Goal: Communication & Community: Answer question/provide support

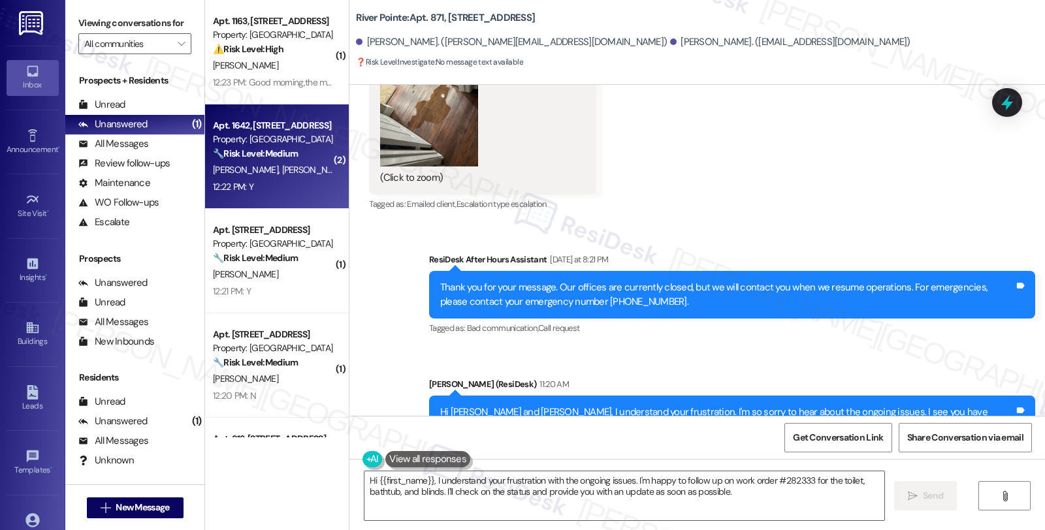
click at [291, 176] on div "S. Butler C. Hobson" at bounding box center [273, 170] width 123 height 16
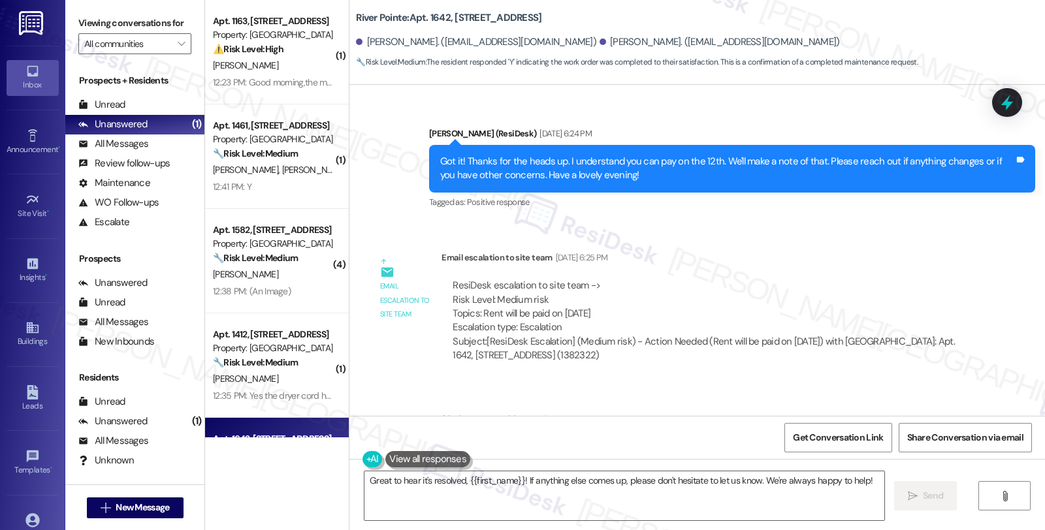
scroll to position [9337, 0]
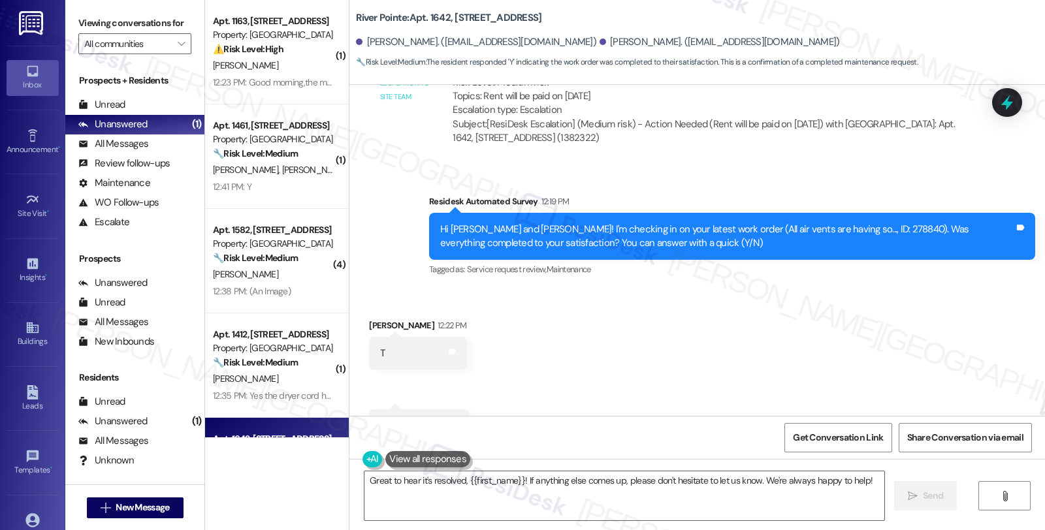
click at [714, 317] on div "Received via SMS Shanice Butler 12:22 PM T Tags and notes Received via SMS 12:2…" at bounding box center [696, 380] width 695 height 183
click at [748, 310] on div "Received via SMS Shanice Butler 12:22 PM T Tags and notes Received via SMS 12:2…" at bounding box center [696, 380] width 695 height 183
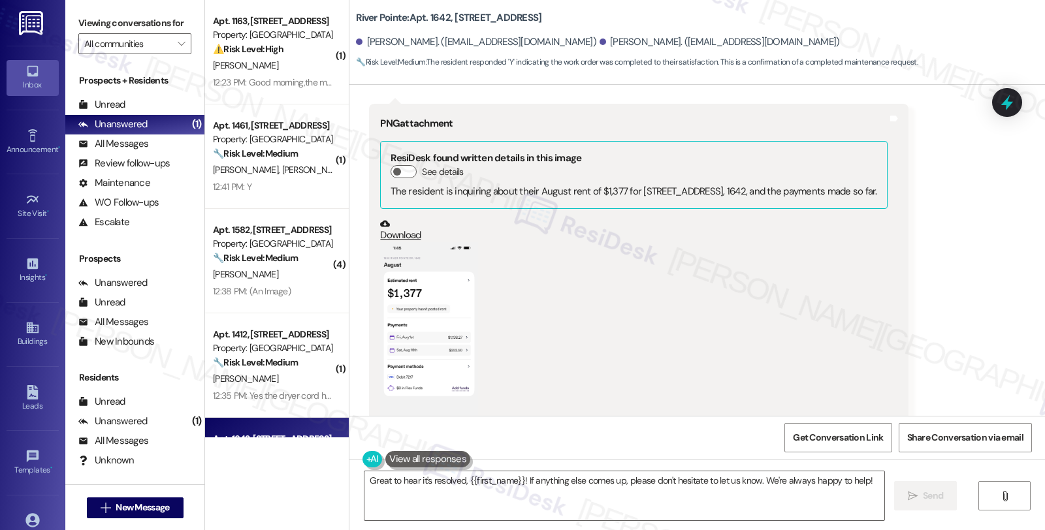
scroll to position [5781, 0]
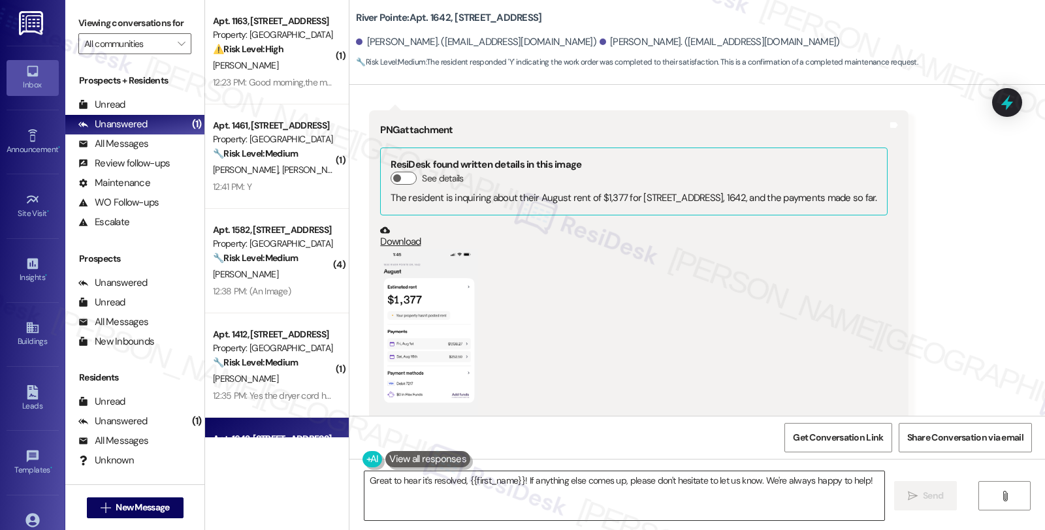
drag, startPoint x: 635, startPoint y: 495, endPoint x: 532, endPoint y: 500, distance: 103.9
click at [635, 495] on textarea "Great to hear it's resolved, {{first_name}}! If anything else comes up, please …" at bounding box center [624, 496] width 520 height 49
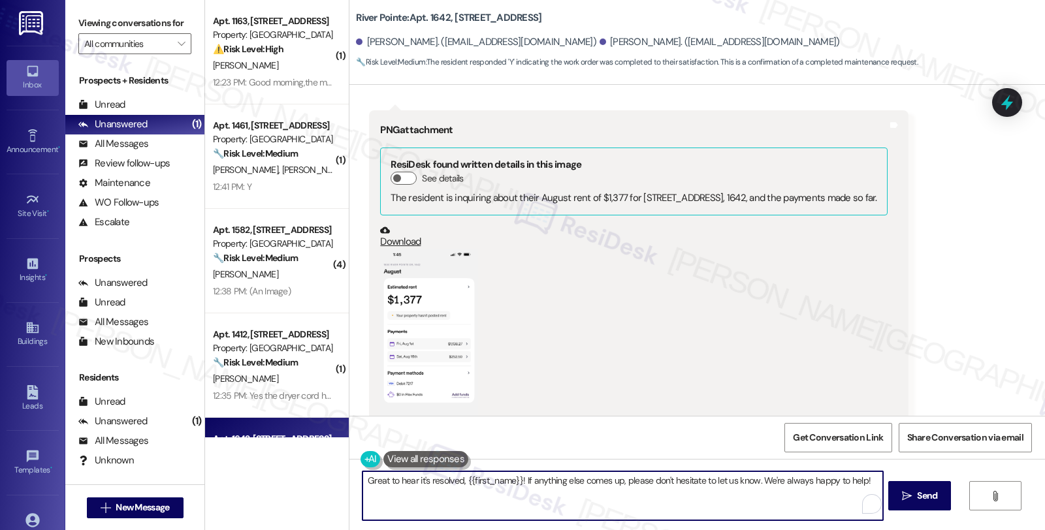
paste textarea "I’m glad your latest work order has been completed to your satisfaction. If I m…"
click at [599, 42] on div "Shanice Butler. (just.neecy@gmail.com)" at bounding box center [719, 42] width 240 height 14
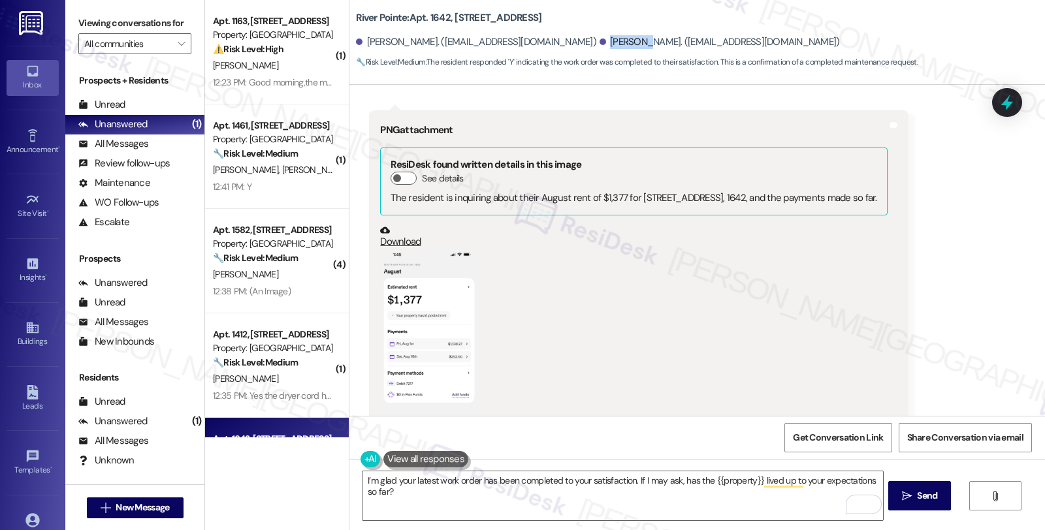
click at [599, 42] on div "Shanice Butler. (just.neecy@gmail.com)" at bounding box center [719, 42] width 240 height 14
copy div "Shanice"
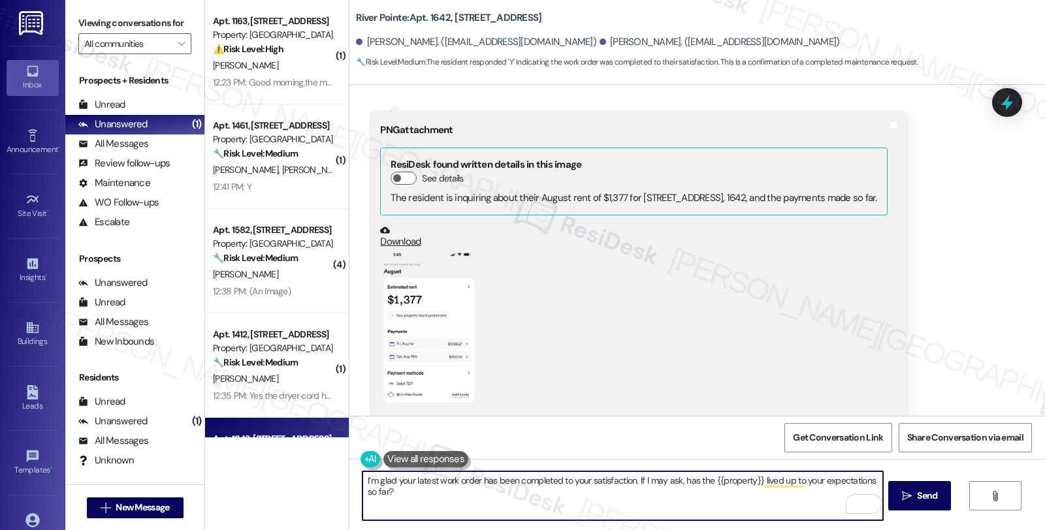
click at [627, 479] on textarea "I’m glad your latest work order has been completed to your satisfaction. If I m…" at bounding box center [622, 496] width 520 height 49
paste textarea "Shanice"
type textarea "I’m glad your latest work order has been completed to your satisfaction, Shanic…"
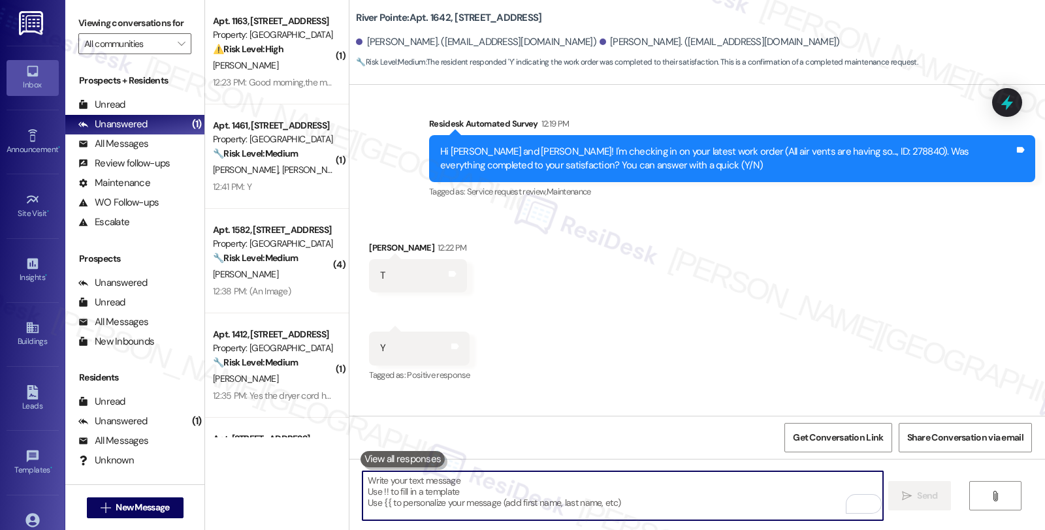
scroll to position [9441, 0]
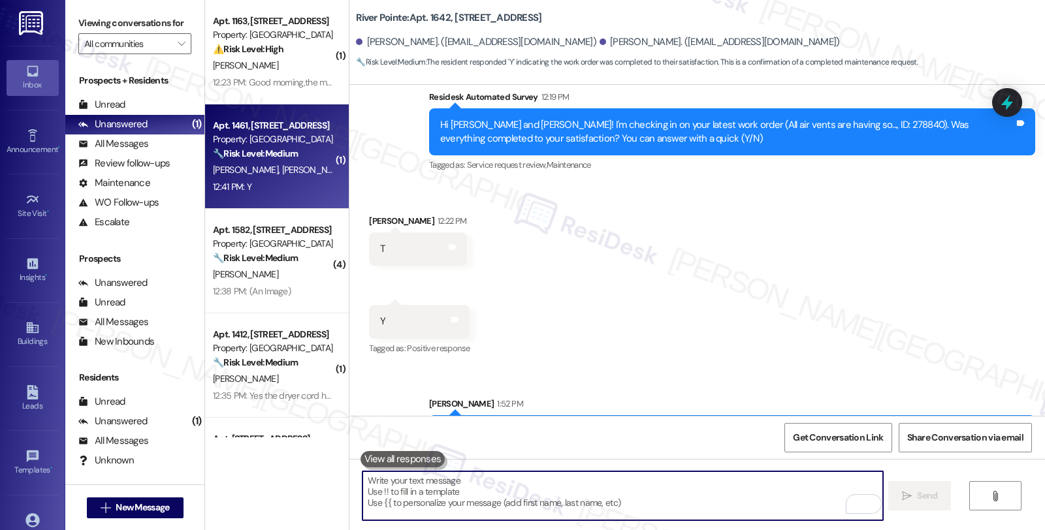
click at [287, 159] on strong "🔧 Risk Level: Medium" at bounding box center [255, 154] width 85 height 12
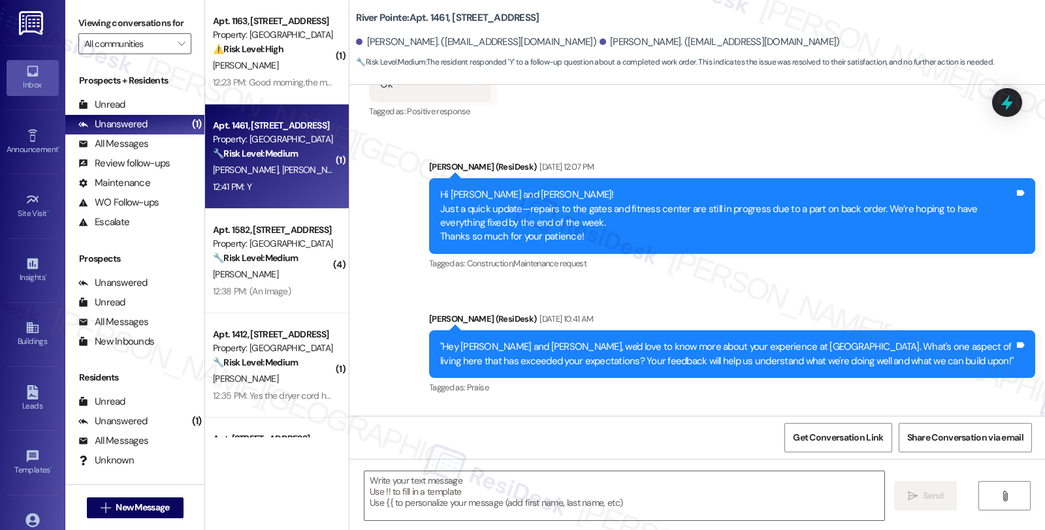
type textarea "Fetching suggested responses. Please feel free to read through the conversation…"
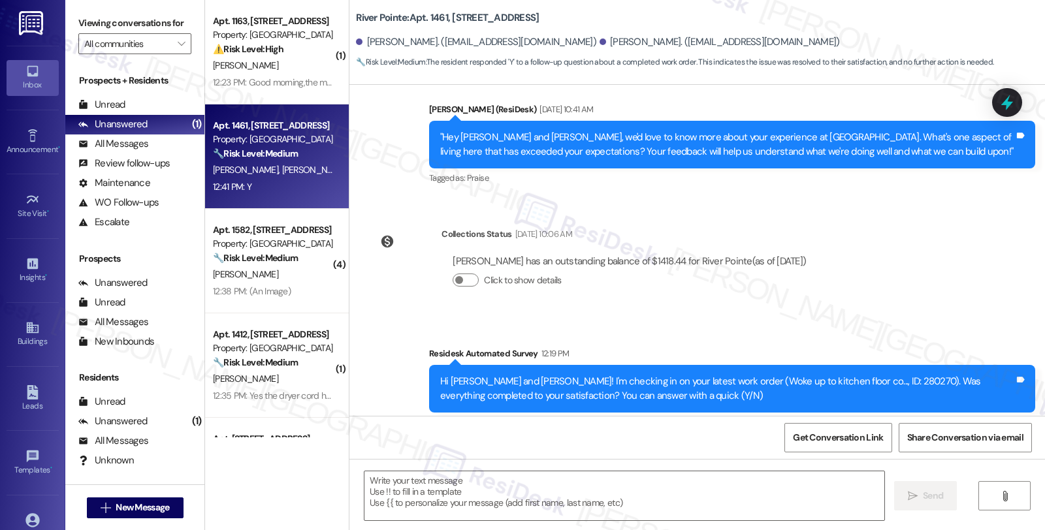
scroll to position [635, 0]
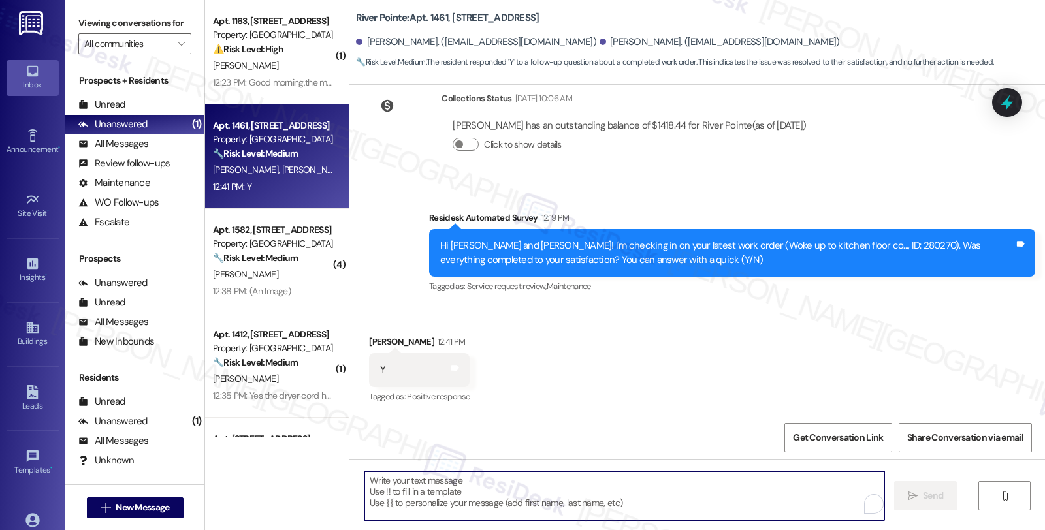
click at [477, 505] on textarea "To enrich screen reader interactions, please activate Accessibility in Grammarl…" at bounding box center [624, 496] width 520 height 49
paste textarea "Shanice"
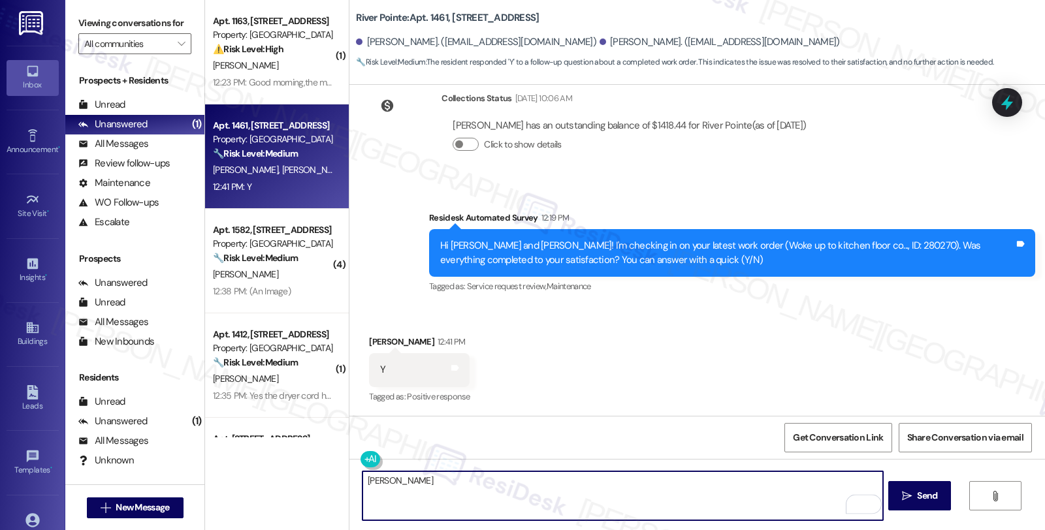
drag, startPoint x: 465, startPoint y: 485, endPoint x: 292, endPoint y: 458, distance: 175.1
click at [294, 453] on div "( 1 ) Apt. 1163, 1600 River Pointe Dr Property: River Pointe ⚠️ Risk Level: Hig…" at bounding box center [625, 265] width 840 height 530
paste textarea "I’m glad your latest work order has been completed to your satisfaction. If I m…"
click at [624, 482] on textarea "I’m glad your latest work order has been completed to your satisfaction. If I m…" at bounding box center [622, 496] width 520 height 49
type textarea "I’m glad your latest work order has been completed to your satisfaction, Dabnie…"
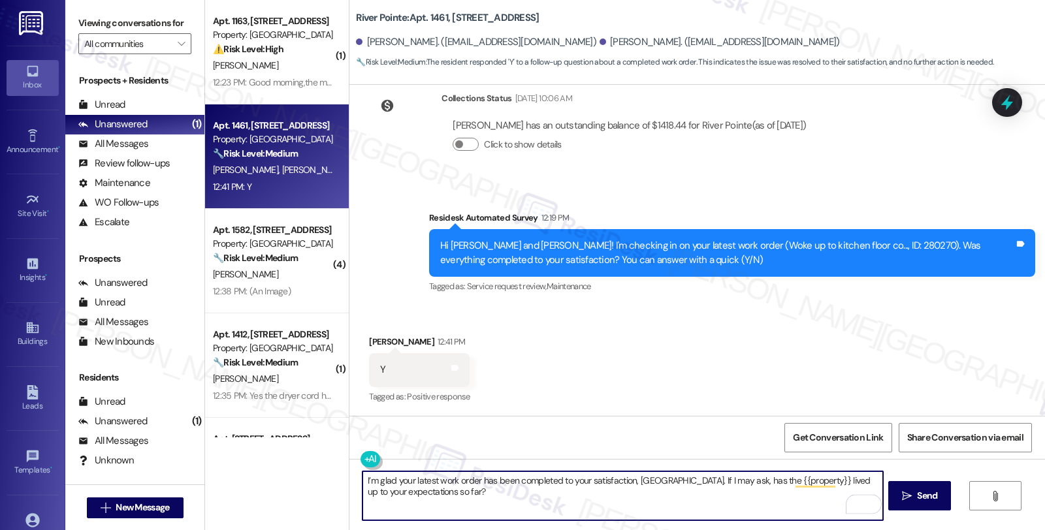
click at [677, 499] on textarea "I’m glad your latest work order has been completed to your satisfaction, Dabnie…" at bounding box center [622, 496] width 520 height 49
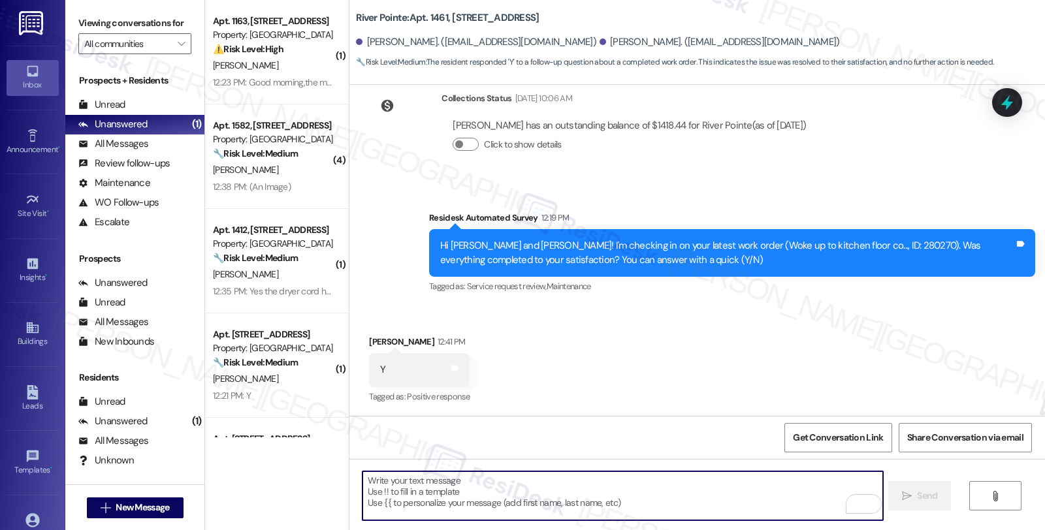
scroll to position [741, 0]
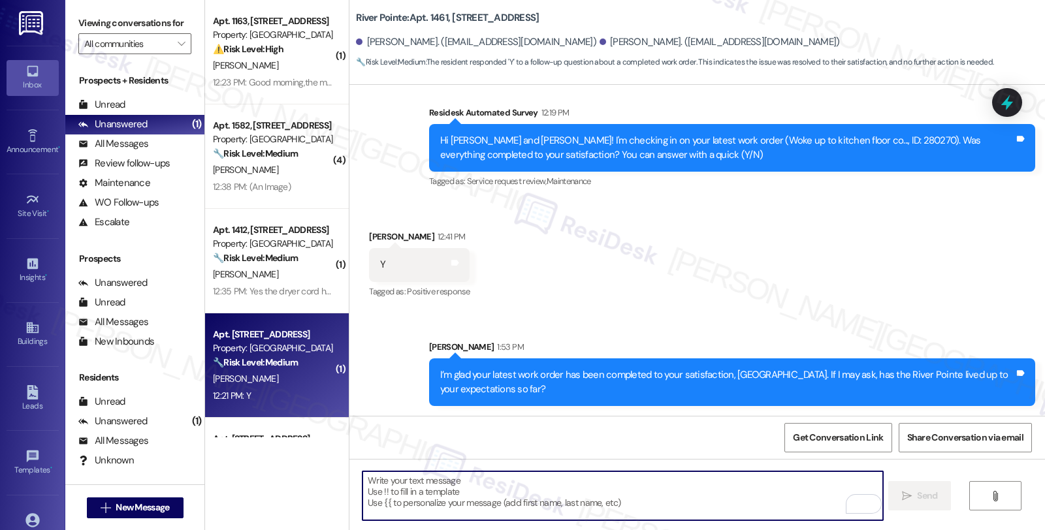
click at [260, 344] on div "Property: [GEOGRAPHIC_DATA]" at bounding box center [273, 349] width 121 height 14
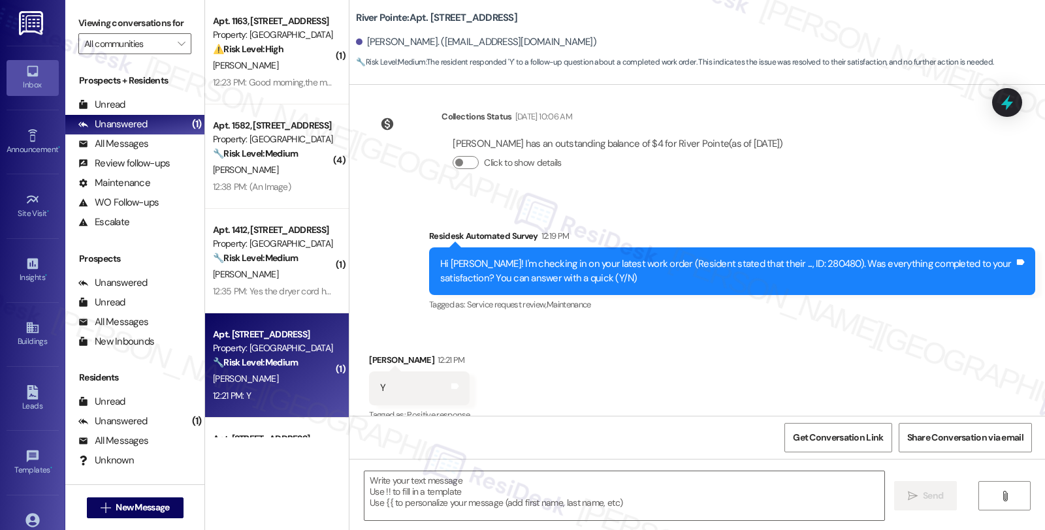
type textarea "Fetching suggested responses. Please feel free to read through the conversation…"
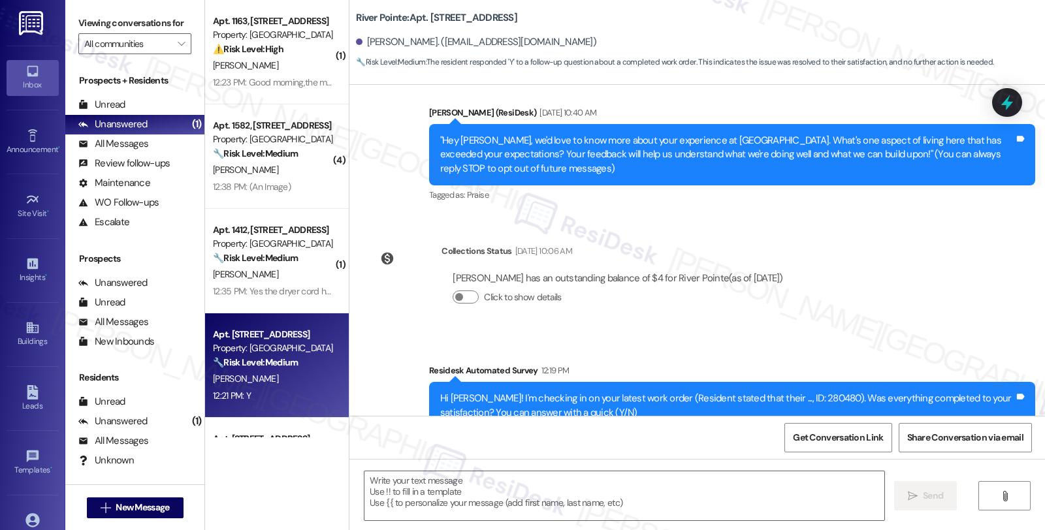
scroll to position [249, 0]
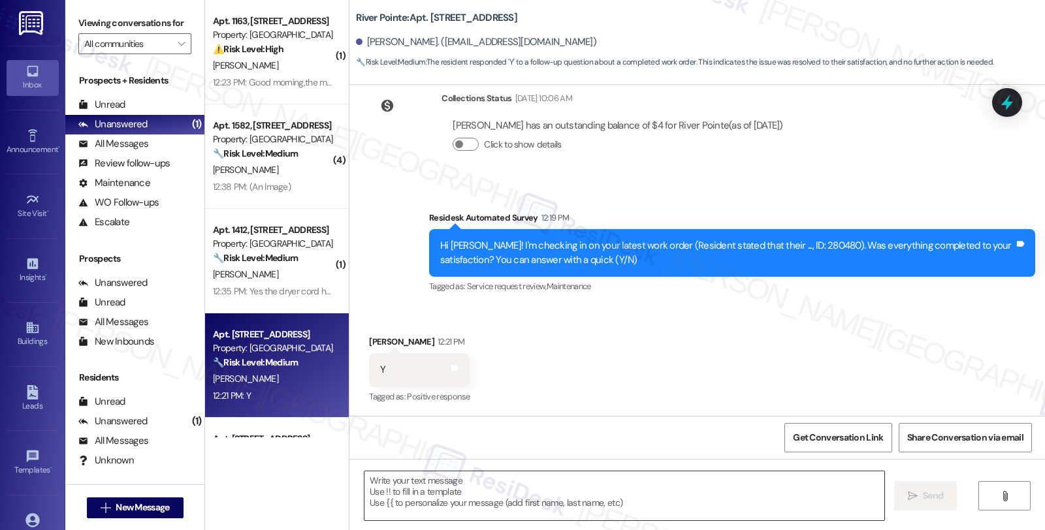
click at [601, 477] on textarea at bounding box center [624, 496] width 520 height 49
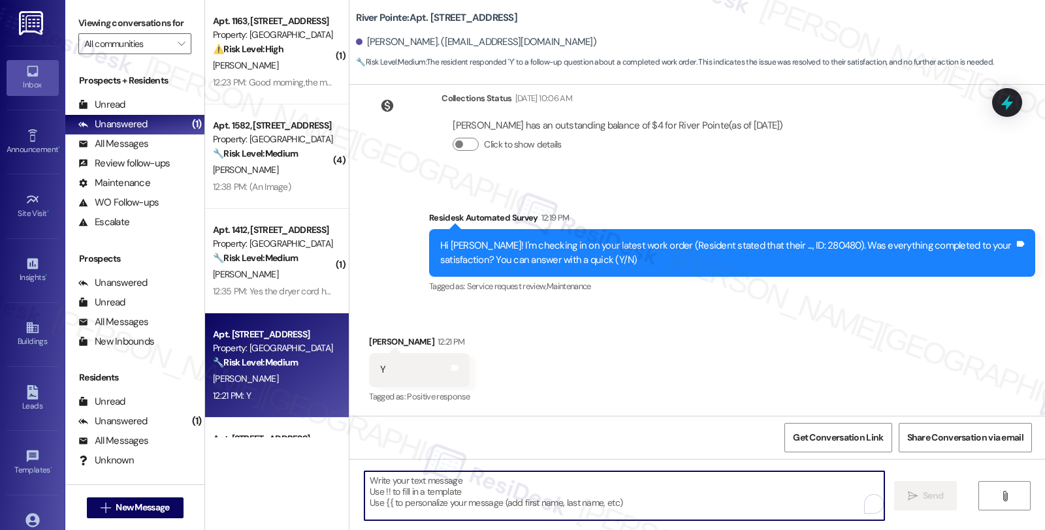
click at [601, 488] on textarea "To enrich screen reader interactions, please activate Accessibility in Grammarl…" at bounding box center [624, 496] width 520 height 49
paste textarea "it’s great to hear from you and I’m glad your latest work order has been comple…"
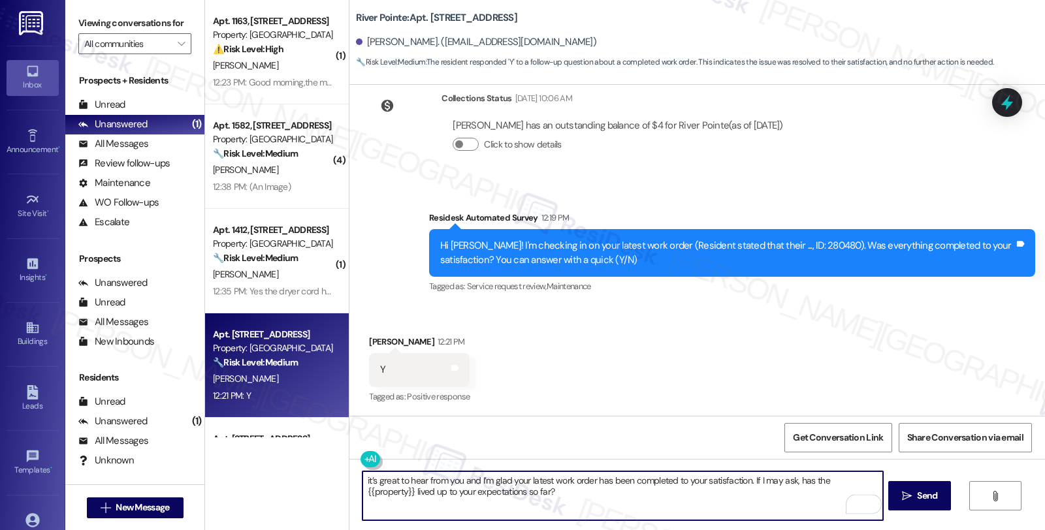
click at [362, 481] on textarea "it’s great to hear from you and I’m glad your latest work order has been comple…" at bounding box center [622, 496] width 520 height 49
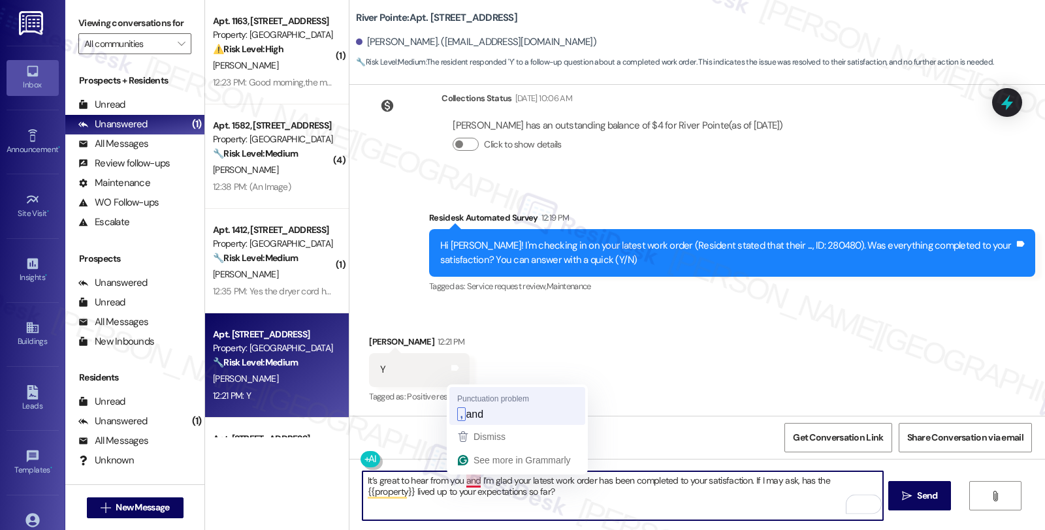
type textarea "It’s great to hear from you, and I’m glad your latest work order has been compl…"
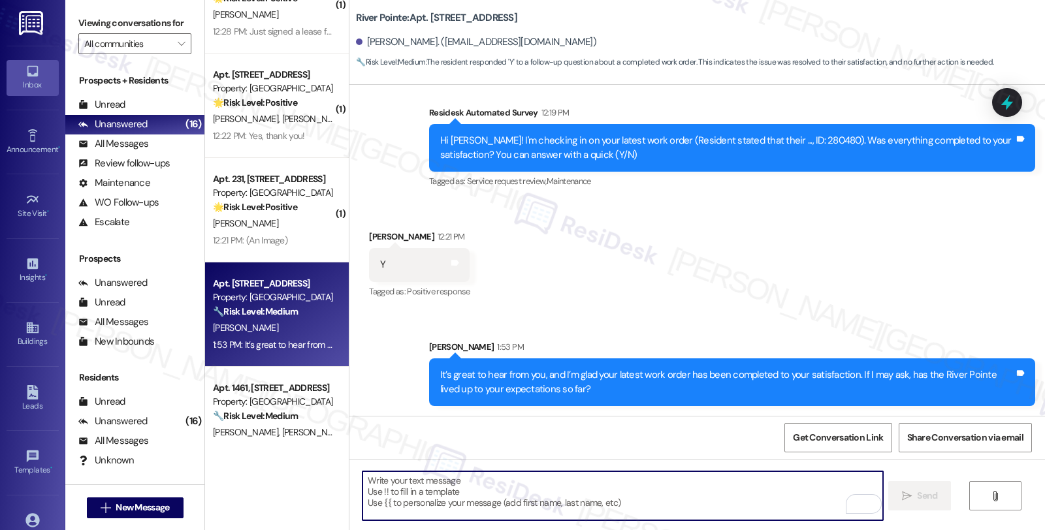
scroll to position [1089, 0]
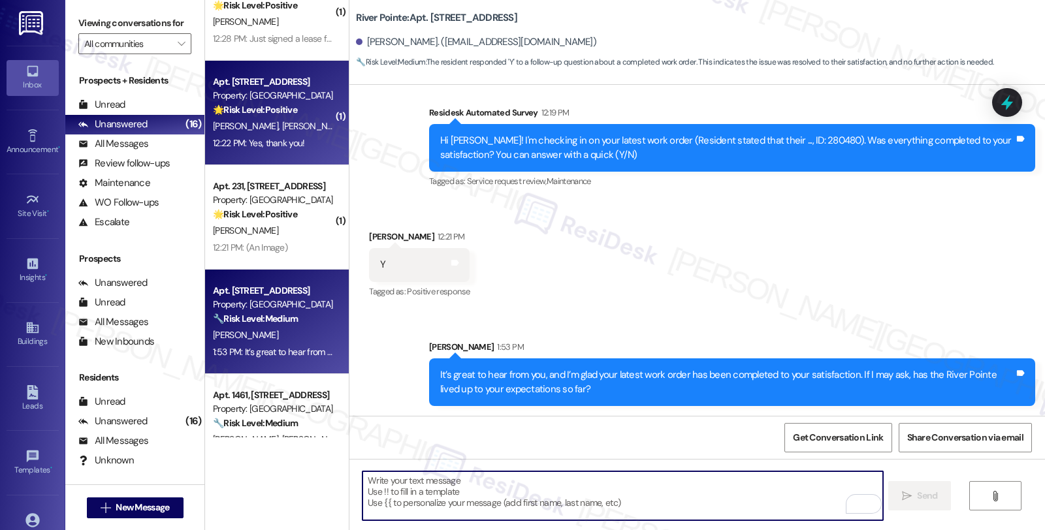
click at [300, 108] on div "🌟 Risk Level: Positive The message is a positive confirmation that a work order…" at bounding box center [273, 110] width 121 height 14
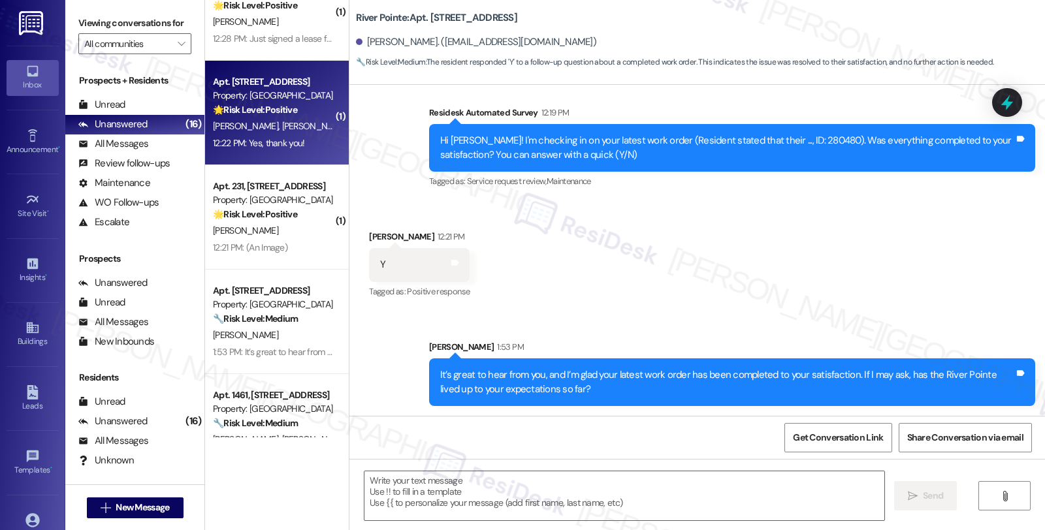
type textarea "Fetching suggested responses. Please feel free to read through the conversation…"
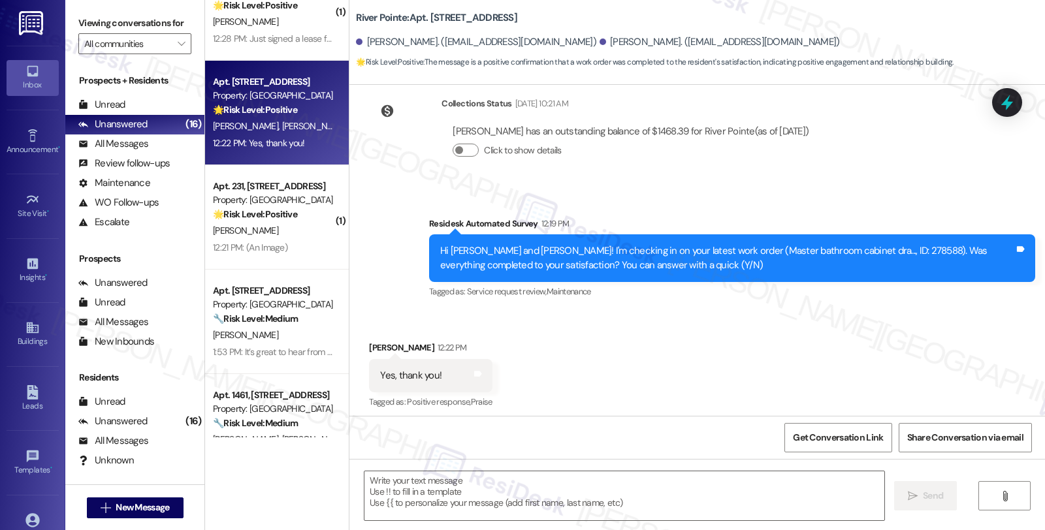
scroll to position [525, 0]
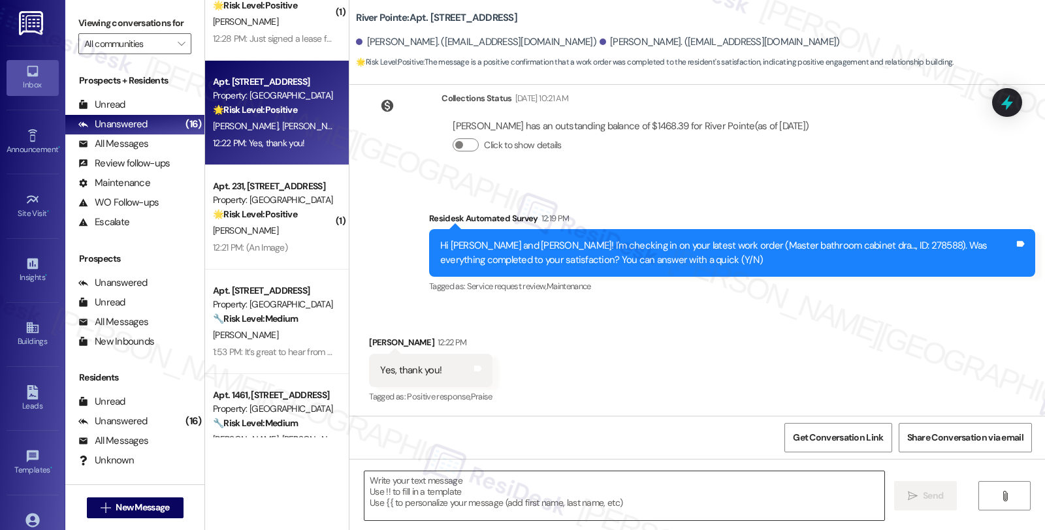
click at [562, 494] on textarea at bounding box center [624, 496] width 520 height 49
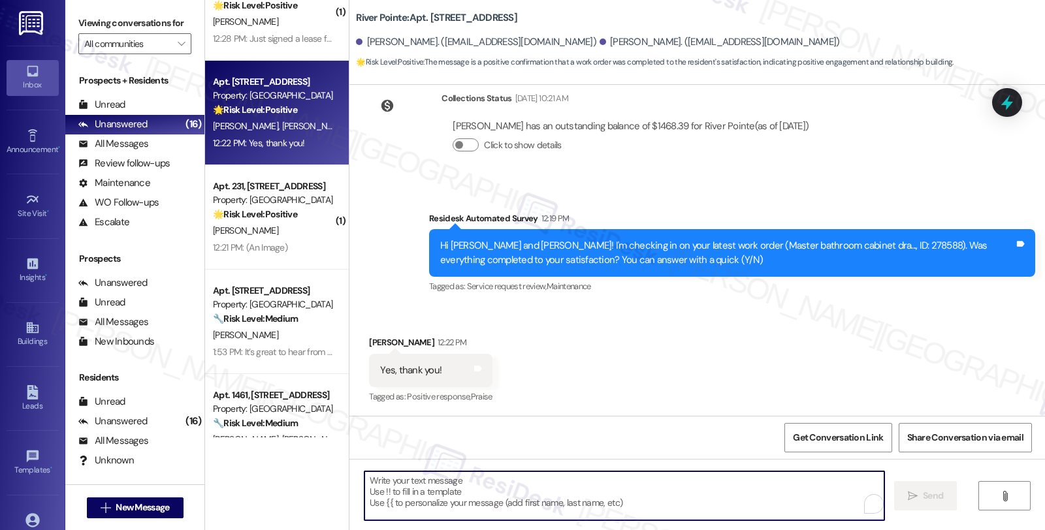
paste textarea "it’s great to hear from you and I’m glad your latest work order has been comple…"
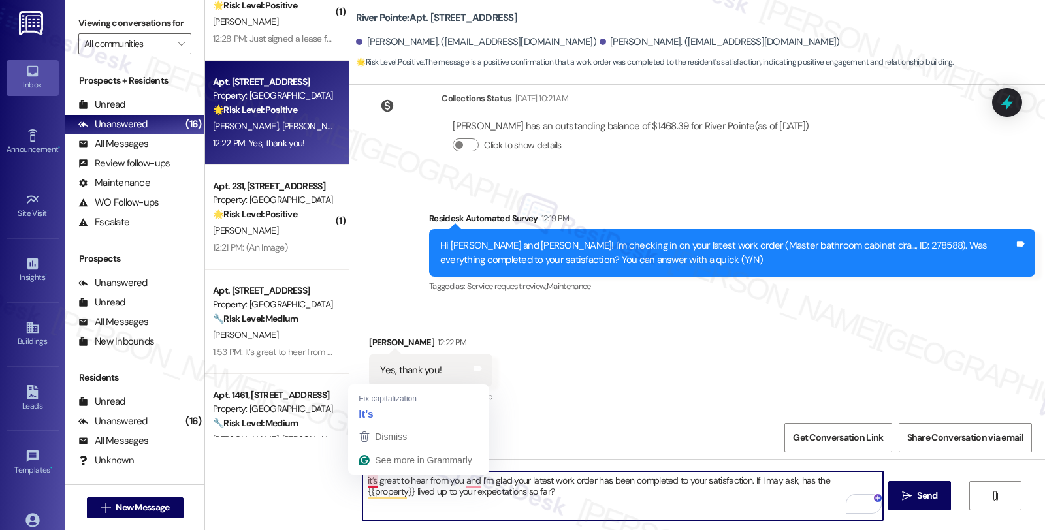
click at [362, 477] on textarea "it’s great to hear from you and I’m glad your latest work order has been comple…" at bounding box center [622, 496] width 520 height 49
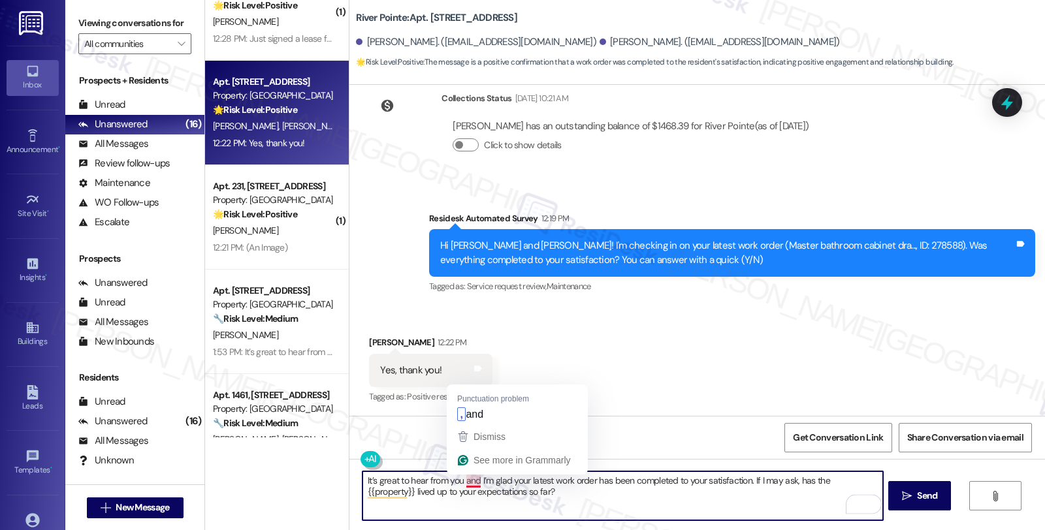
click at [457, 480] on textarea "It’s great to hear from you and I’m glad your latest work order has been comple…" at bounding box center [622, 496] width 520 height 49
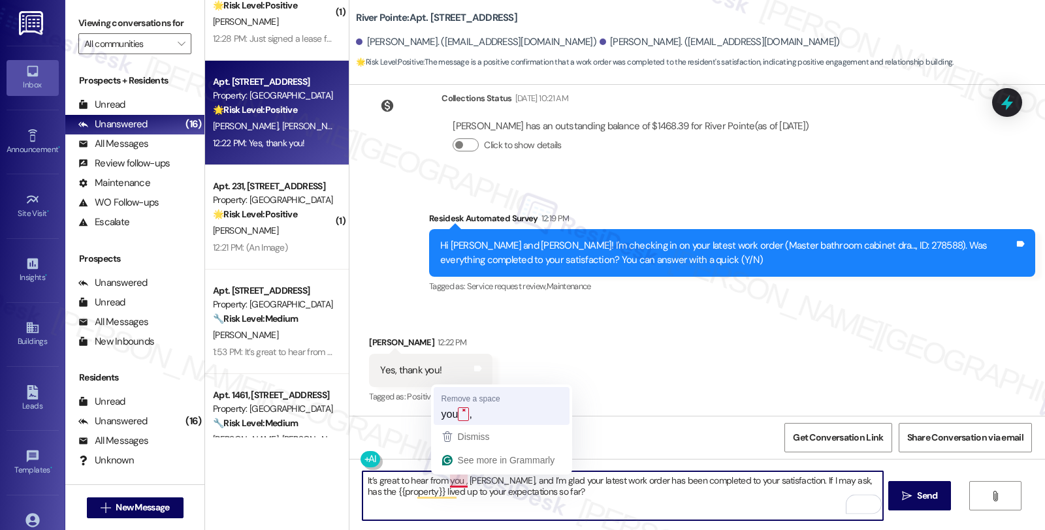
type textarea "It’s great to hear from you, Leah, and I’m glad your latest work order has been…"
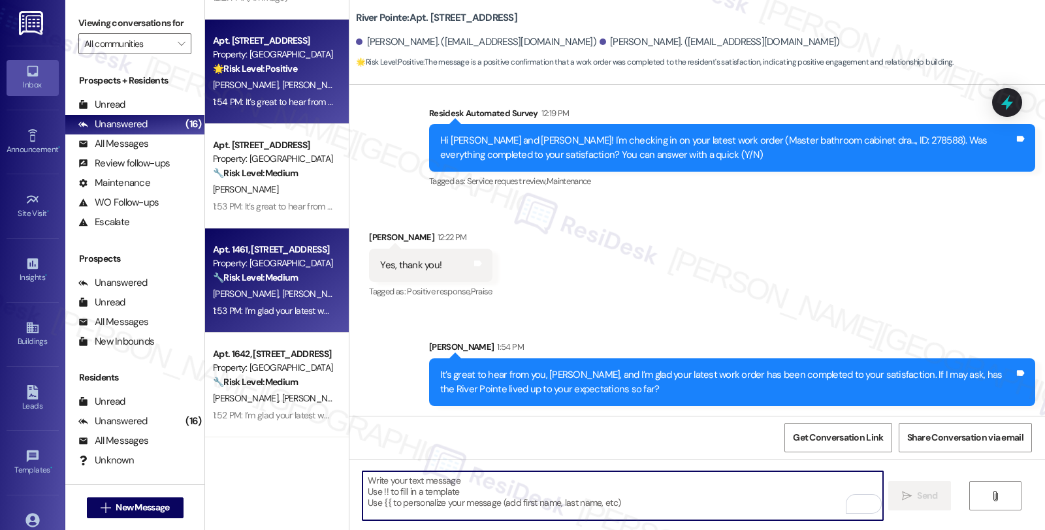
scroll to position [944, 0]
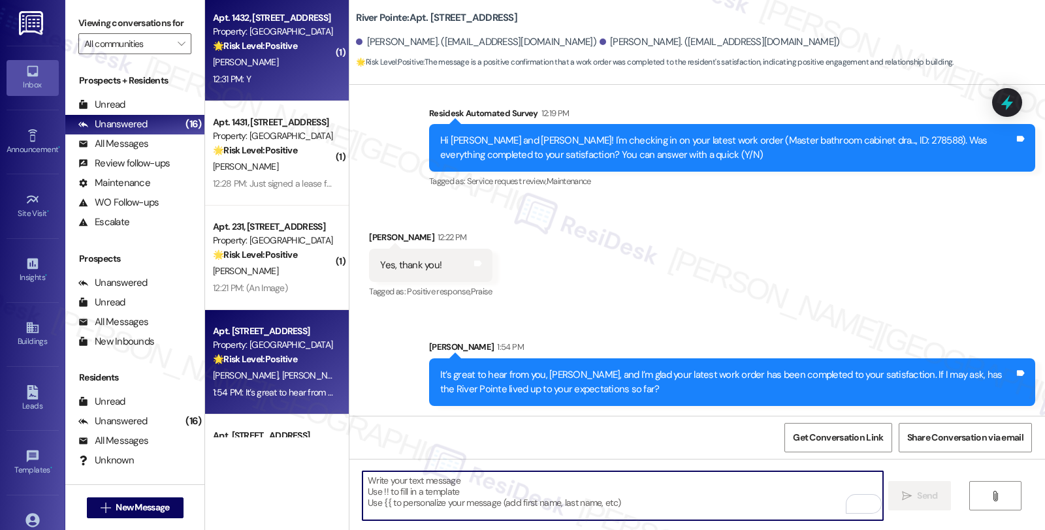
click at [272, 33] on div "Property: [GEOGRAPHIC_DATA]" at bounding box center [273, 32] width 121 height 14
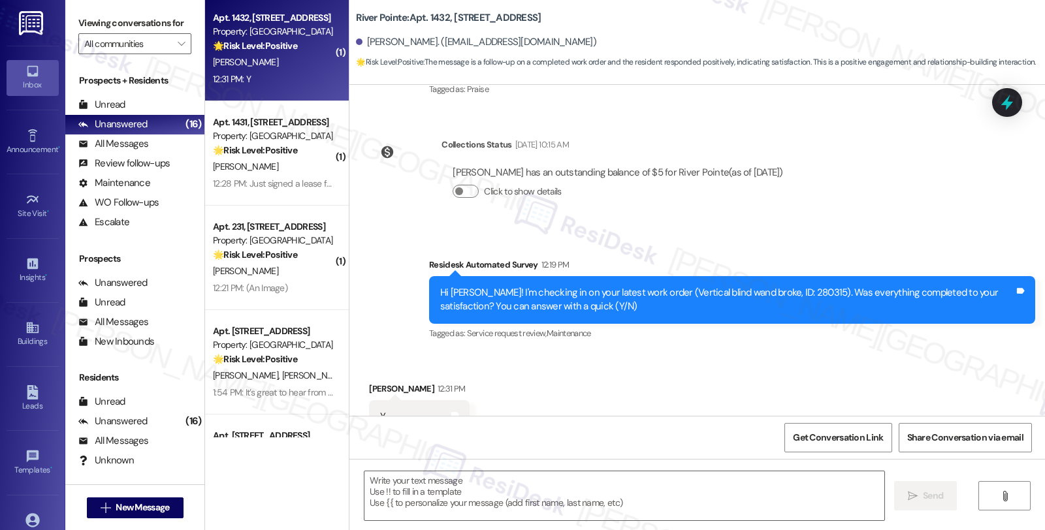
type textarea "Fetching suggested responses. Please feel free to read through the conversation…"
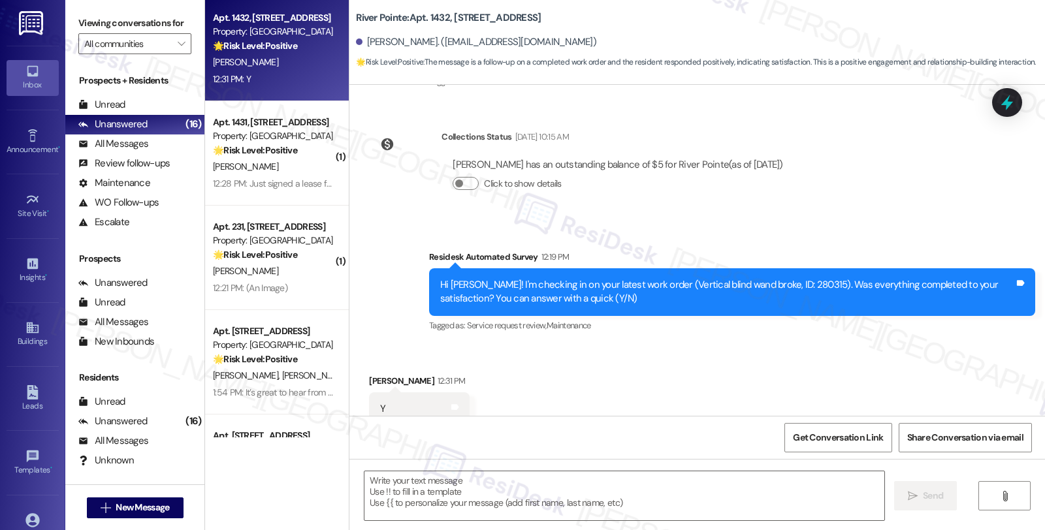
scroll to position [511, 0]
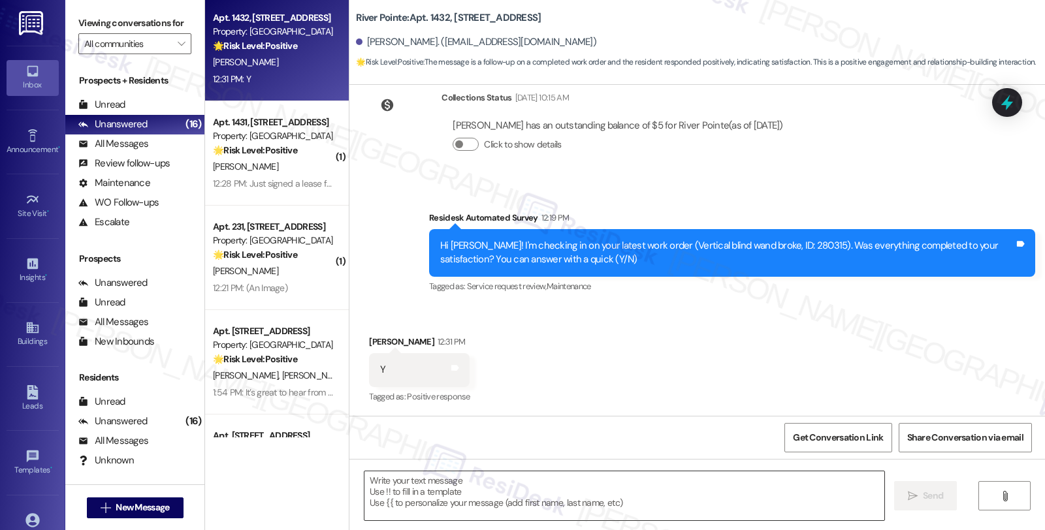
click at [474, 487] on textarea at bounding box center [624, 496] width 520 height 49
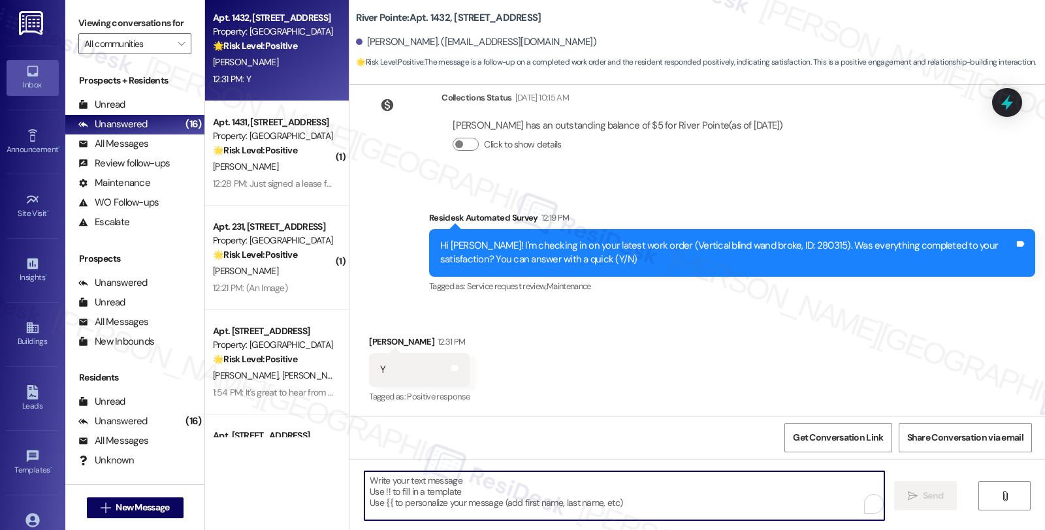
paste textarea "it’s great to hear from you and I’m glad your latest work order has been comple…"
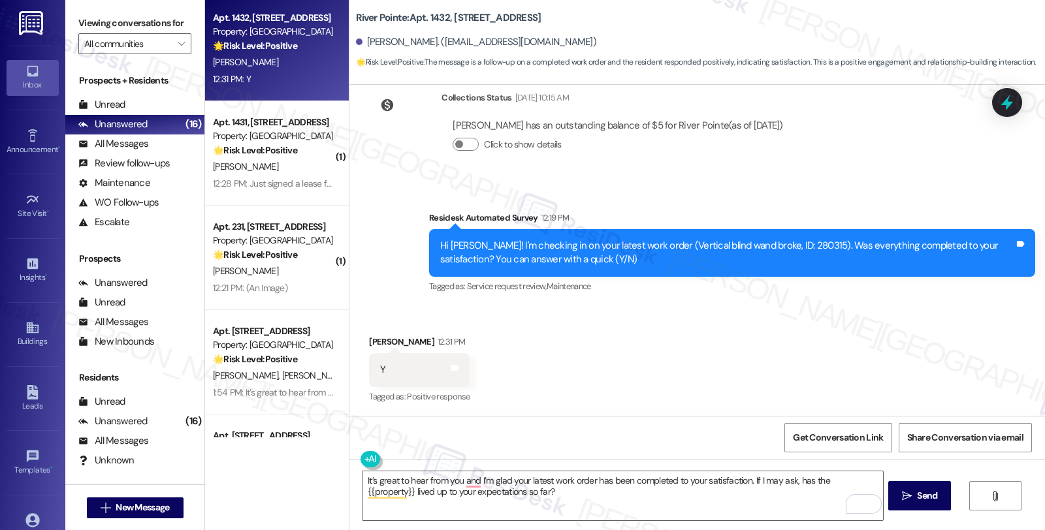
click at [694, 328] on div "Received via SMS Cathy Starbuck 12:31 PM Y Tags and notes Tagged as: Positive r…" at bounding box center [696, 361] width 695 height 110
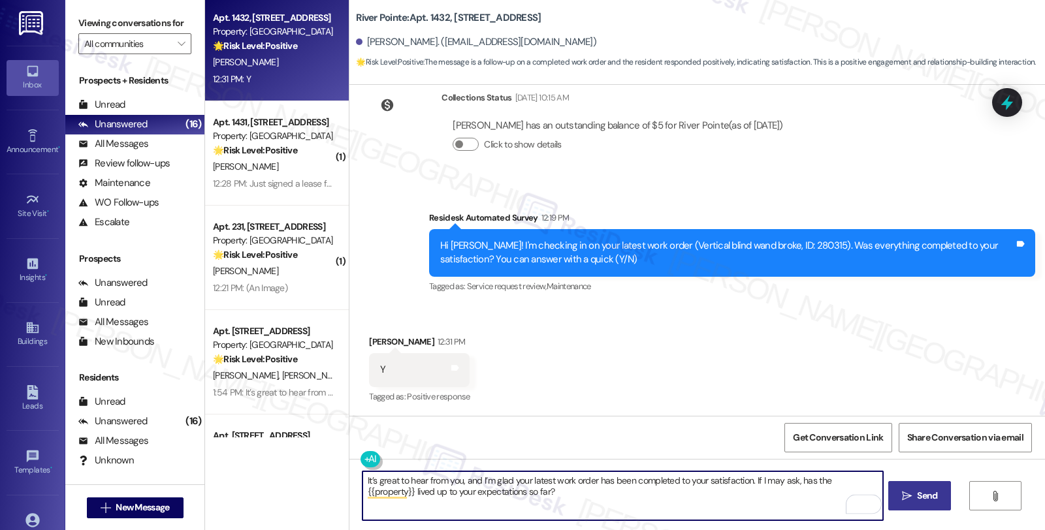
type textarea "It’s great to hear from you, and I’m glad your latest work order has been compl…"
click at [910, 496] on icon "" at bounding box center [907, 496] width 10 height 10
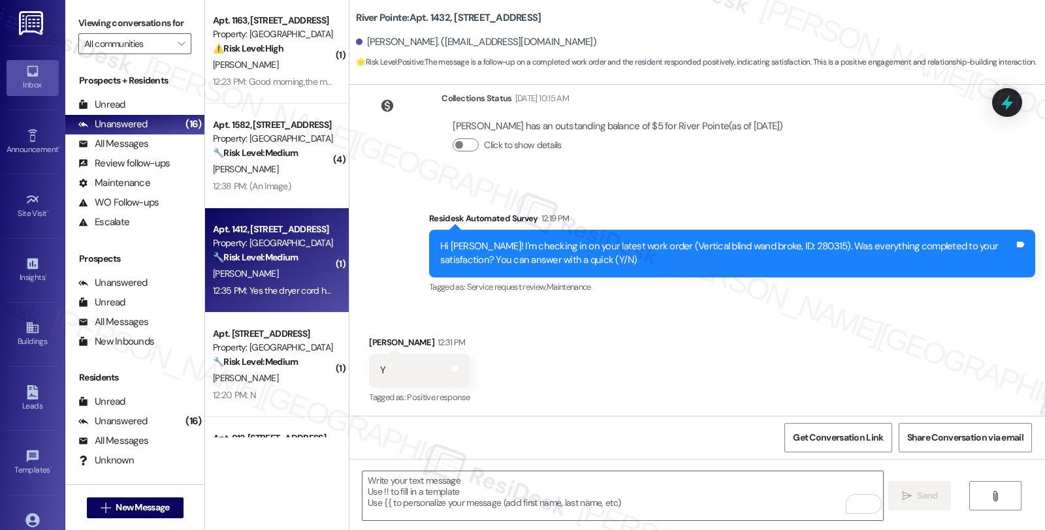
scroll to position [0, 0]
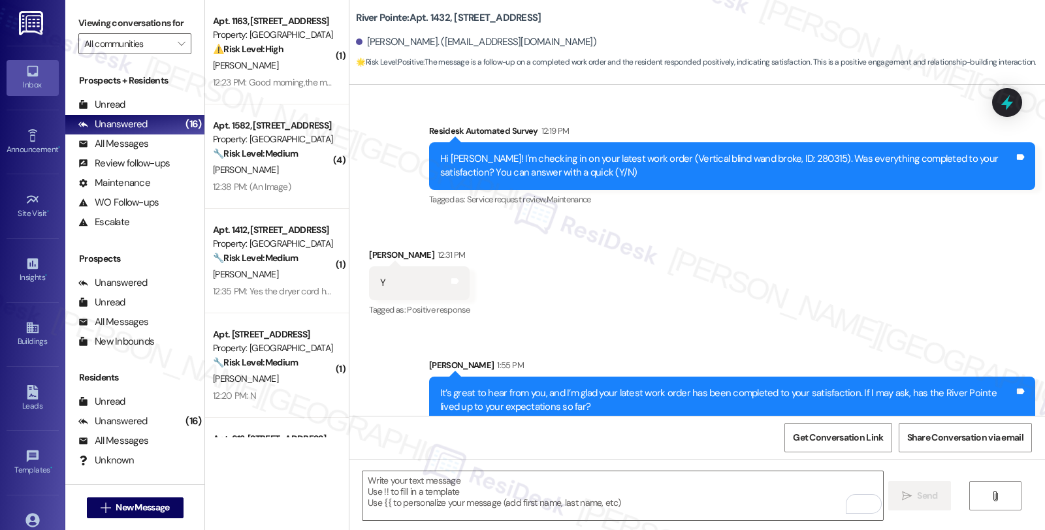
scroll to position [616, 0]
